Goal: Information Seeking & Learning: Find specific fact

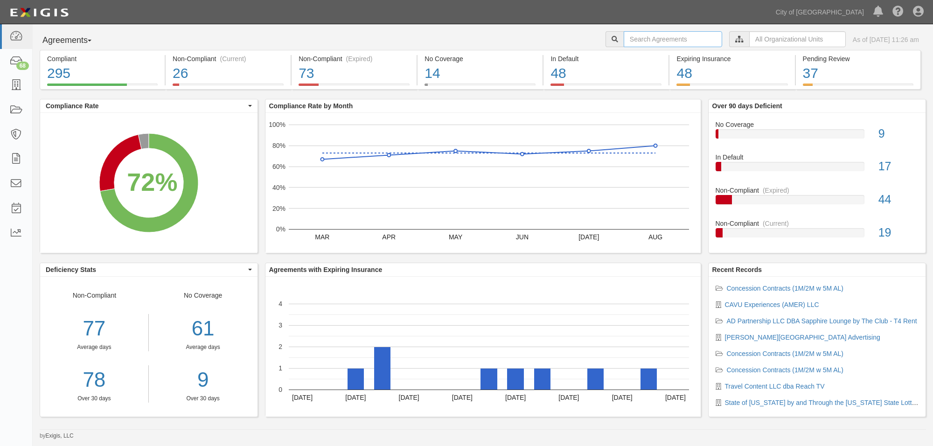
click at [659, 37] on input "text" at bounding box center [673, 39] width 98 height 16
type input "Travel Content"
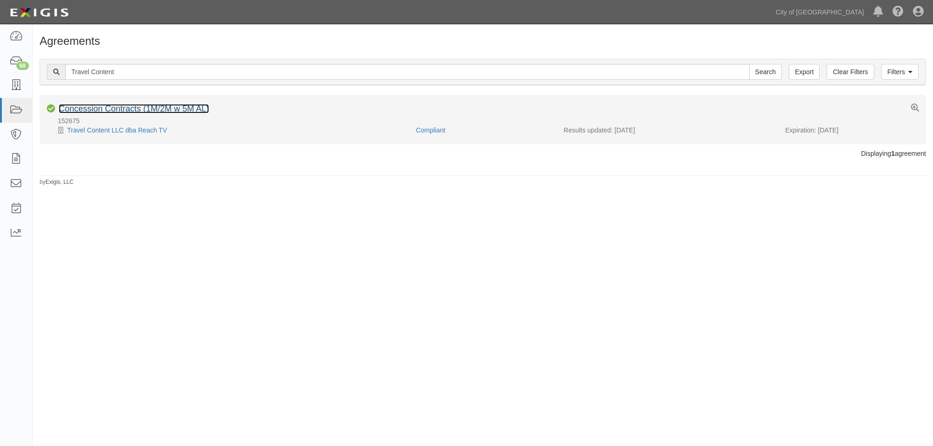
click at [123, 111] on link "Concession Contracts (1M/2M w 5M AL)" at bounding box center [134, 108] width 150 height 9
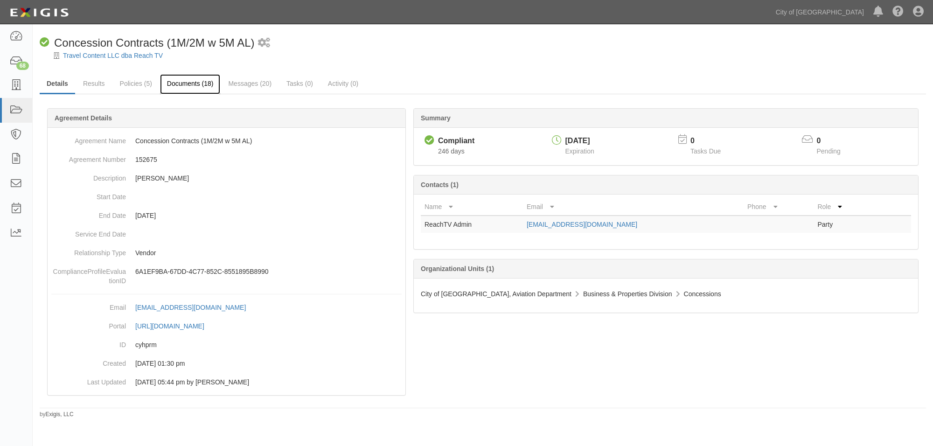
click at [190, 86] on link "Documents (18)" at bounding box center [190, 84] width 61 height 20
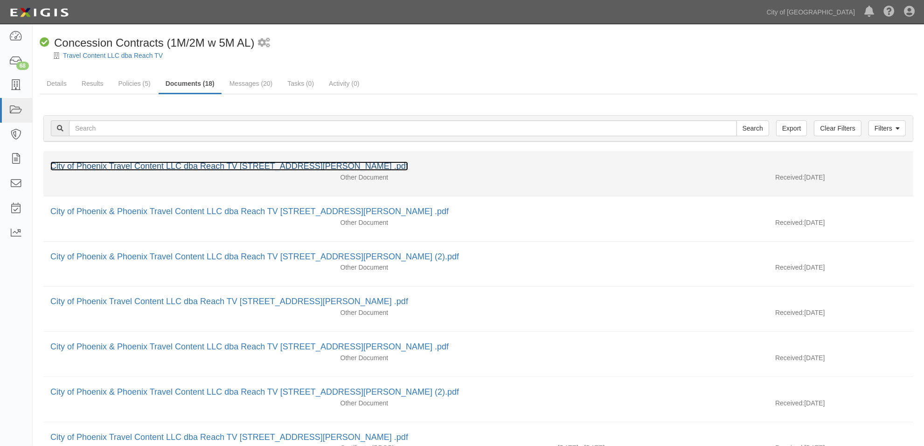
click at [253, 168] on link "City of Phoenix Travel Content LLC dba Reach TV [STREET_ADDRESS][PERSON_NAME] .…" at bounding box center [229, 165] width 358 height 9
